Goal: Book appointment/travel/reservation

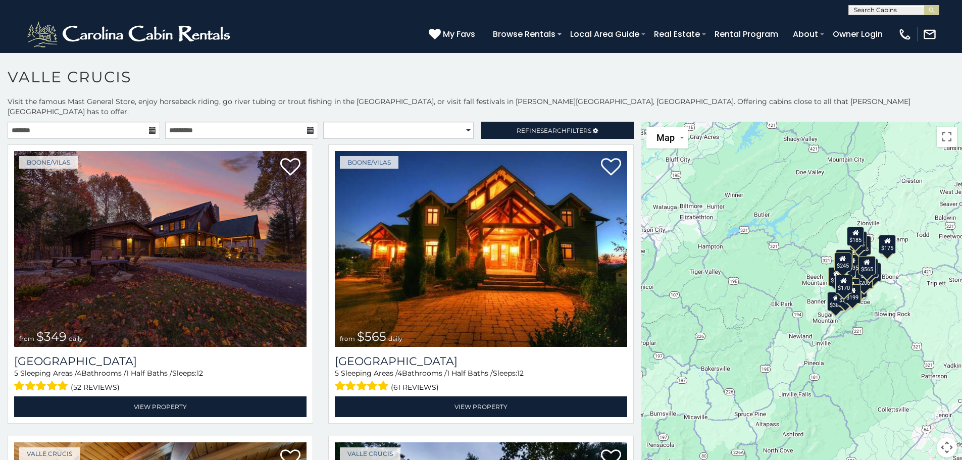
click at [150, 127] on icon at bounding box center [152, 130] width 7 height 7
click at [151, 127] on icon at bounding box center [152, 130] width 7 height 7
click at [138, 122] on input "text" at bounding box center [84, 130] width 152 height 17
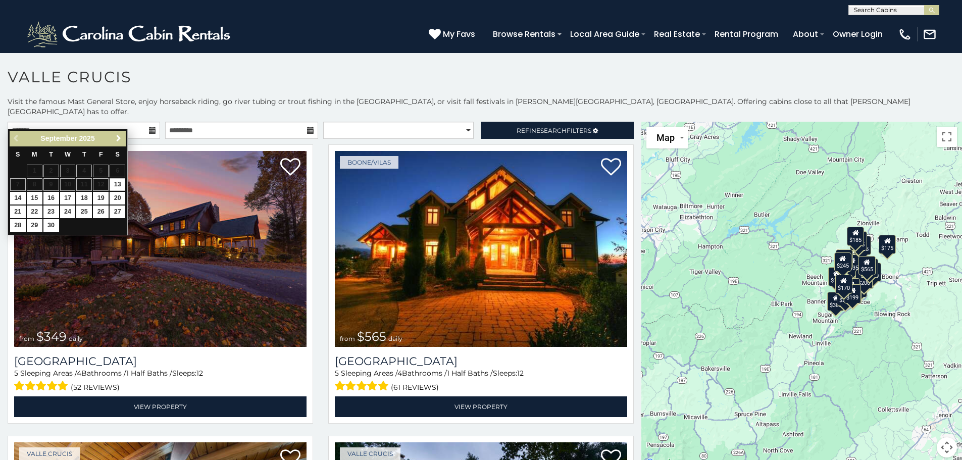
click at [119, 136] on span "Next" at bounding box center [119, 138] width 8 height 8
click at [101, 181] on link "10" at bounding box center [101, 184] width 16 height 13
type input "**********"
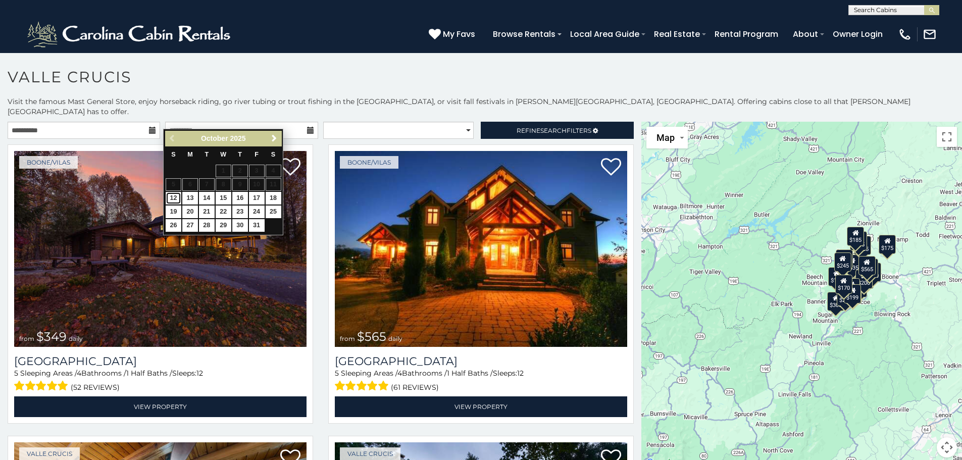
click at [174, 199] on link "12" at bounding box center [174, 198] width 16 height 13
type input "**********"
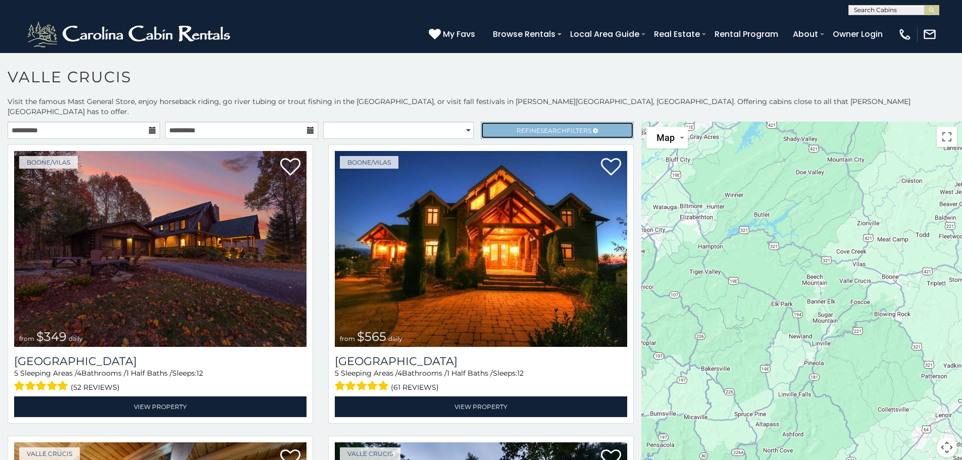
click at [524, 127] on span "Refine Search Filters" at bounding box center [553, 131] width 75 height 8
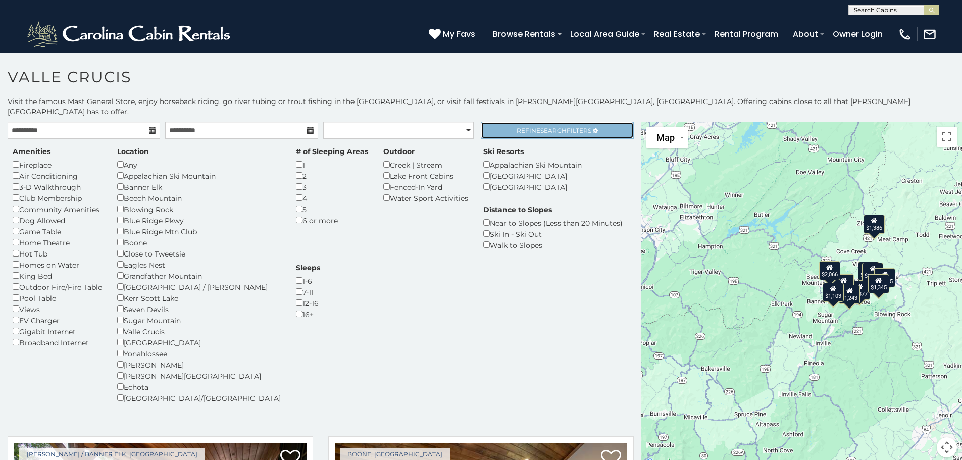
click at [524, 127] on span "Refine Search Filters" at bounding box center [553, 131] width 75 height 8
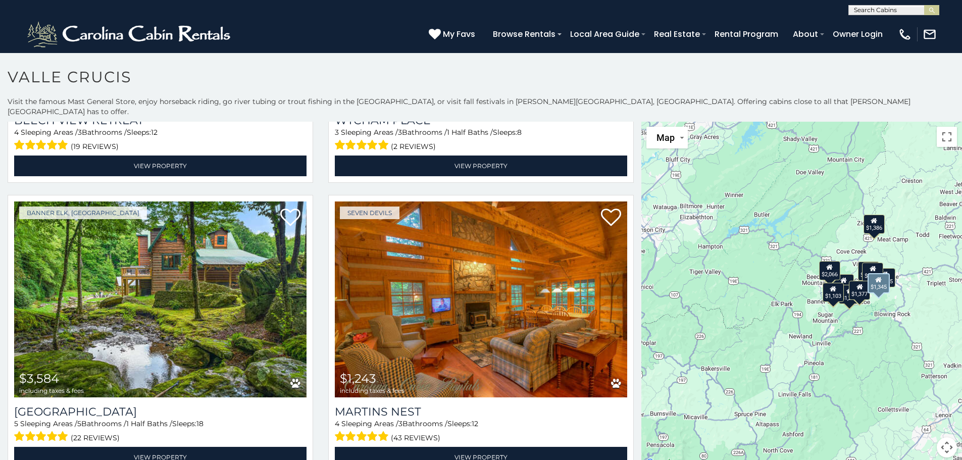
scroll to position [1010, 0]
